Goal: Find specific page/section: Find specific page/section

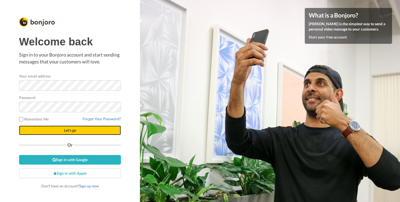
click at [70, 128] on span "Let's go" at bounding box center [70, 130] width 12 height 5
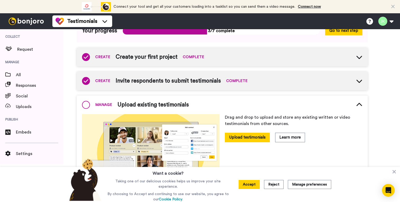
scroll to position [52, 0]
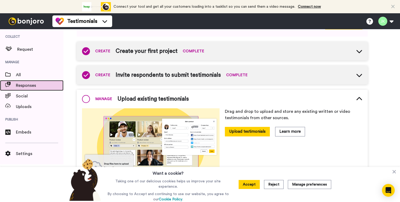
click at [26, 85] on span "Responses" at bounding box center [40, 85] width 48 height 6
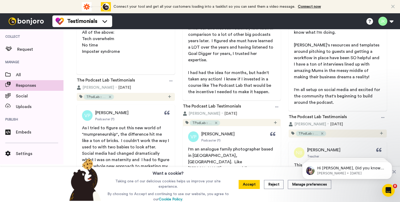
scroll to position [784, 0]
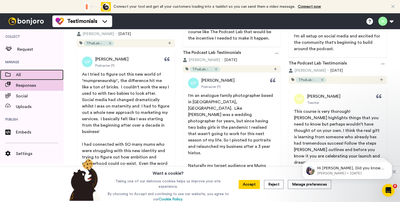
click at [13, 73] on span at bounding box center [8, 74] width 16 height 5
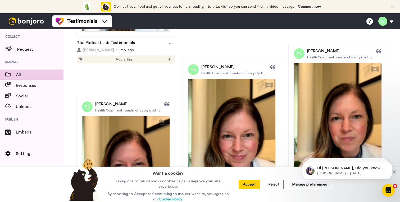
scroll to position [1817, 0]
